Goal: Understand process/instructions: Learn how to perform a task or action

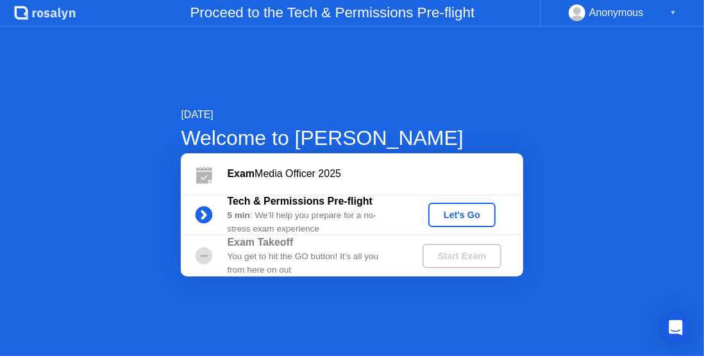
click at [465, 215] on div "Let's Go" at bounding box center [461, 215] width 57 height 10
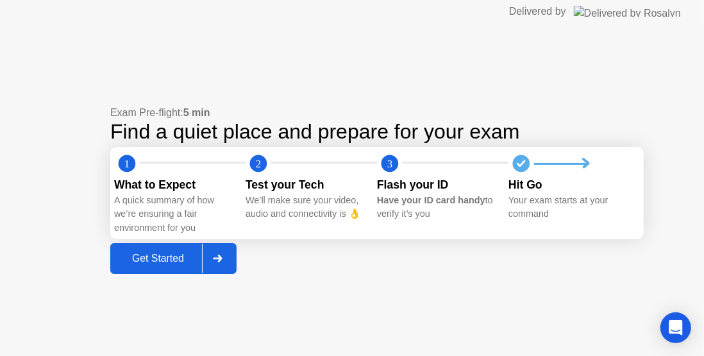
click at [178, 257] on div "Get Started" at bounding box center [158, 258] width 88 height 12
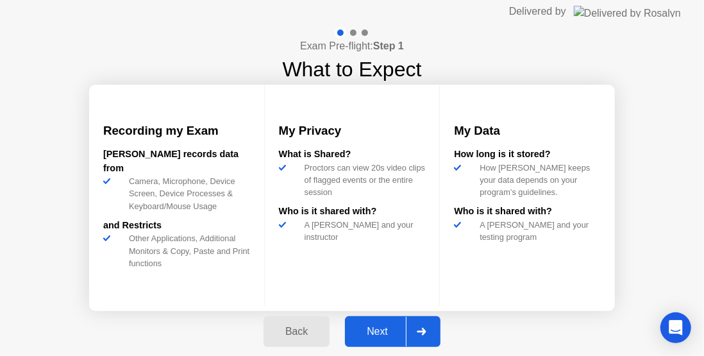
click at [388, 333] on div "Next" at bounding box center [377, 332] width 57 height 12
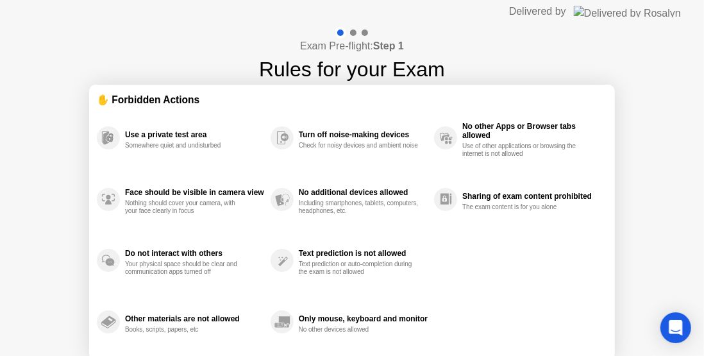
click at [534, 232] on div "Use a private test area Somewhere quiet and undisturbed Face should be visible …" at bounding box center [352, 229] width 510 height 245
drag, startPoint x: 534, startPoint y: 232, endPoint x: 593, endPoint y: -15, distance: 253.5
click at [593, 0] on html "Delivered by Exam Pre-flight: Step 1 Rules for your Exam ✋ Forbidden Actions Us…" at bounding box center [352, 178] width 704 height 356
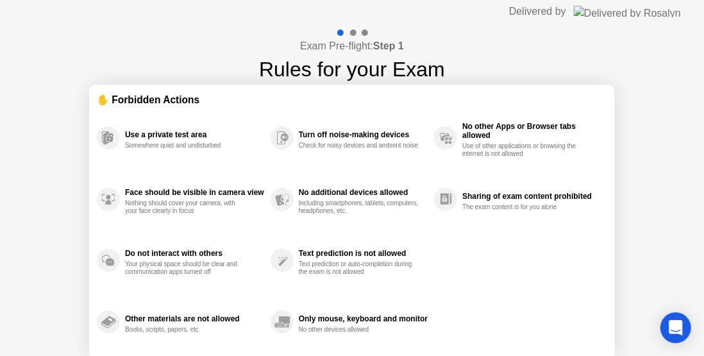
click at [554, 283] on div "Use a private test area Somewhere quiet and undisturbed Face should be visible …" at bounding box center [352, 229] width 510 height 245
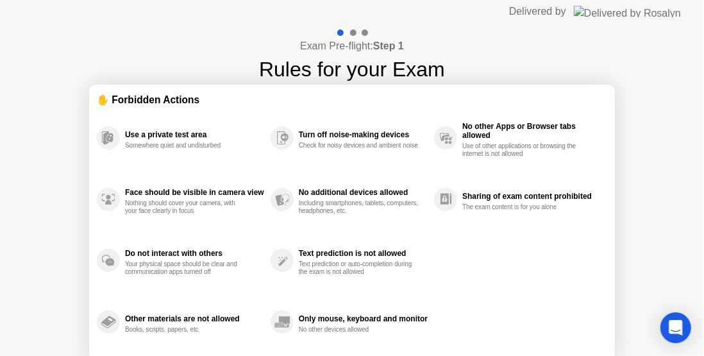
click at [554, 283] on div "Use a private test area Somewhere quiet and undisturbed Face should be visible …" at bounding box center [352, 229] width 510 height 245
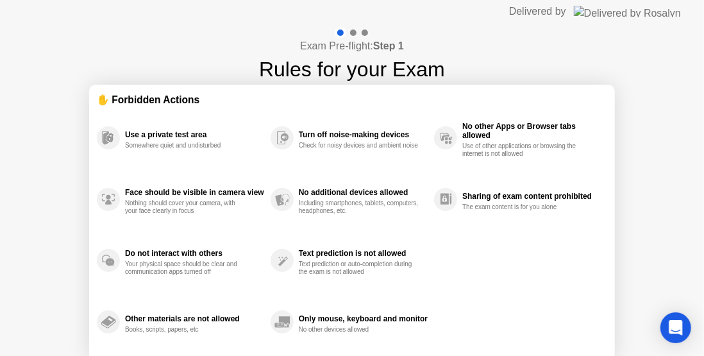
click at [501, 269] on div "Use a private test area Somewhere quiet and undisturbed Face should be visible …" at bounding box center [352, 229] width 510 height 245
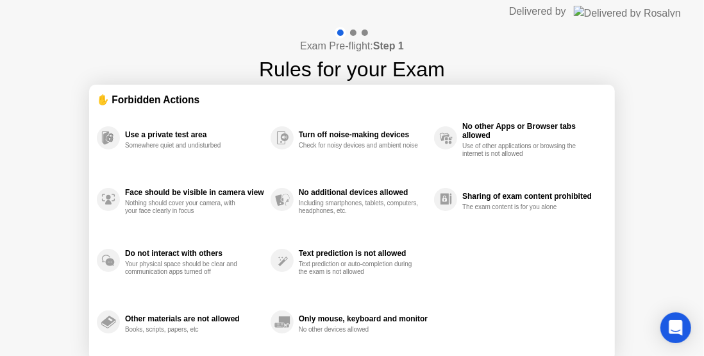
click at [479, 149] on div "Use of other applications or browsing the internet is not allowed" at bounding box center [522, 149] width 121 height 15
drag, startPoint x: 479, startPoint y: 149, endPoint x: 233, endPoint y: 179, distance: 247.9
click at [233, 179] on div "Use a private test area Somewhere quiet and undisturbed Face should be visible …" at bounding box center [352, 229] width 510 height 245
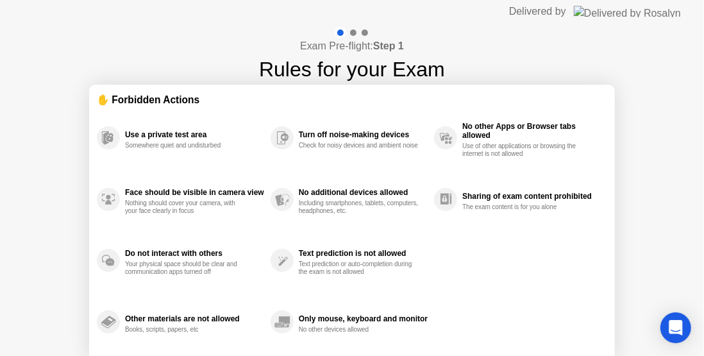
click at [233, 179] on div "Face should be visible in camera view Nothing should cover your camera, with yo…" at bounding box center [184, 200] width 174 height 62
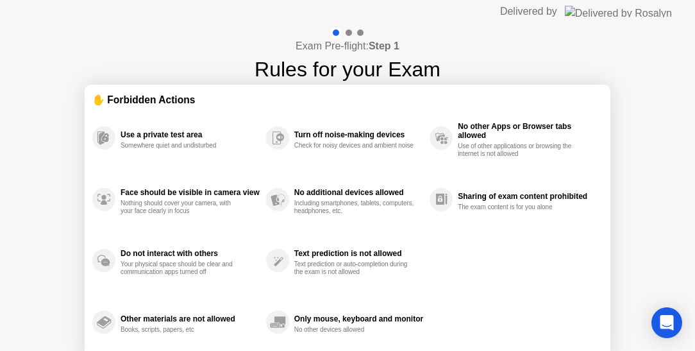
click at [335, 347] on div "Only mouse, keyboard and monitor No other devices allowed" at bounding box center [347, 322] width 163 height 62
drag, startPoint x: 335, startPoint y: 347, endPoint x: 379, endPoint y: 352, distance: 45.2
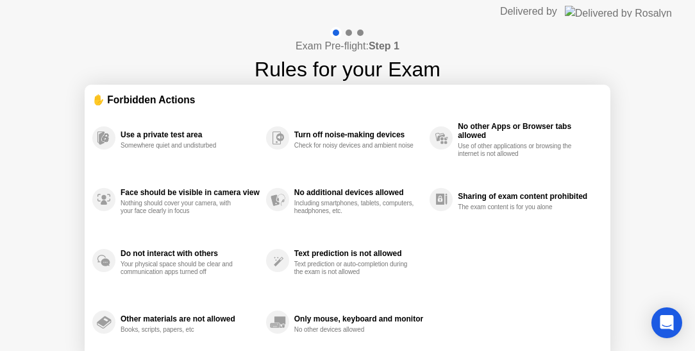
click at [379, 351] on html "Delivered by Exam Pre-flight: Step 1 Rules for your Exam ✋ Forbidden Actions Us…" at bounding box center [347, 175] width 695 height 351
click at [231, 15] on header "Delivered by" at bounding box center [349, 11] width 699 height 23
drag, startPoint x: 231, startPoint y: 15, endPoint x: 228, endPoint y: 3, distance: 12.8
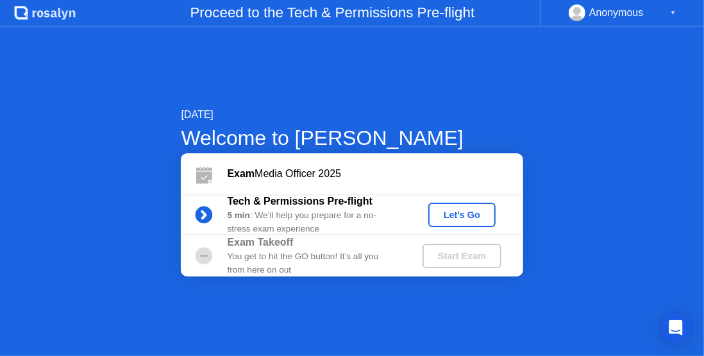
click at [449, 214] on div "Let's Go" at bounding box center [461, 215] width 57 height 10
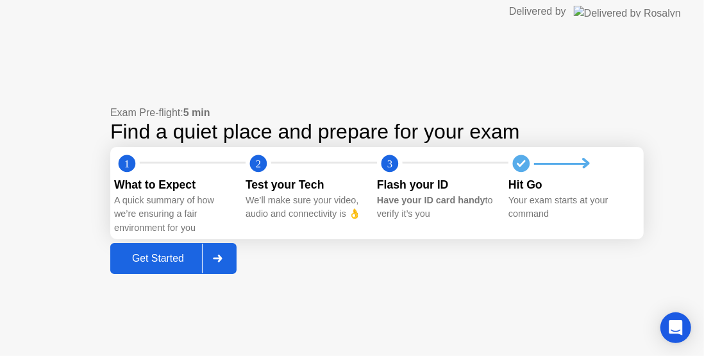
click at [163, 253] on div "Get Started" at bounding box center [158, 258] width 88 height 12
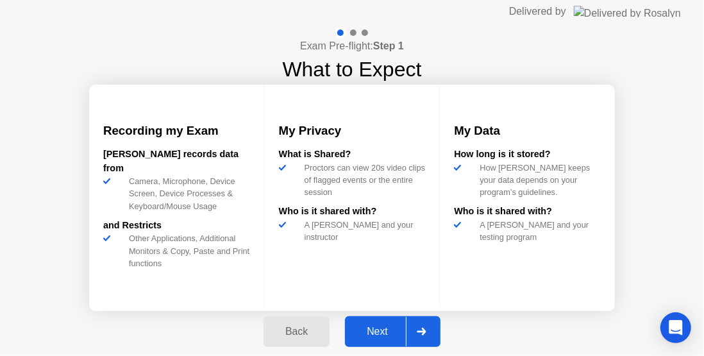
click at [372, 329] on div "Next" at bounding box center [377, 332] width 57 height 12
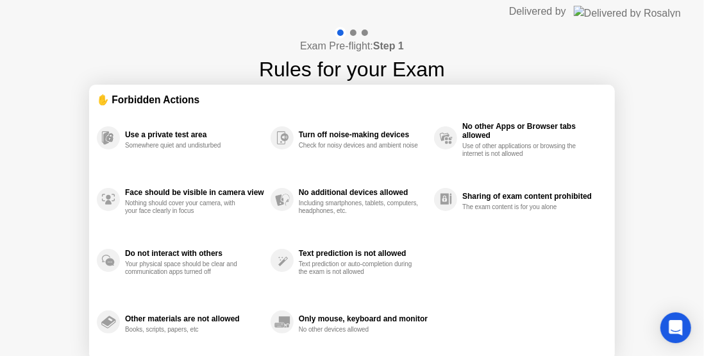
drag, startPoint x: 646, startPoint y: 149, endPoint x: 642, endPoint y: 323, distance: 173.7
click at [642, 323] on div "Exam Pre-flight: Step 1 Rules for your Exam ✋ Forbidden Actions Use a private t…" at bounding box center [352, 214] width 704 height 382
drag, startPoint x: 666, startPoint y: 82, endPoint x: 668, endPoint y: 285, distance: 202.5
click at [668, 285] on div "Exam Pre-flight: Step 1 Rules for your Exam ✋ Forbidden Actions Use a private t…" at bounding box center [352, 214] width 704 height 382
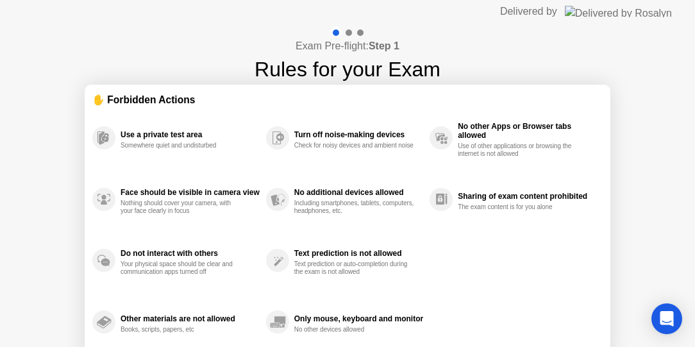
click at [395, 156] on div "Turn off noise-making devices Check for noisy devices and ambient noise" at bounding box center [347, 138] width 163 height 62
